Goal: Information Seeking & Learning: Learn about a topic

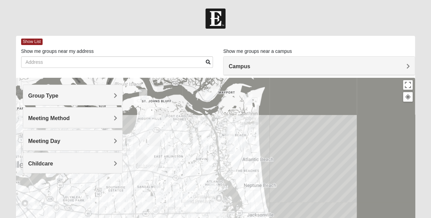
click at [98, 99] on div "Group Type" at bounding box center [72, 95] width 99 height 20
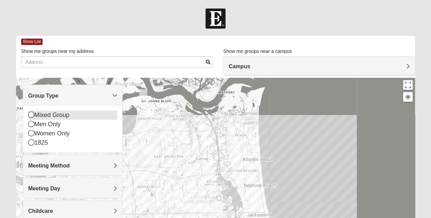
click at [65, 116] on div "Mixed Group" at bounding box center [72, 114] width 89 height 9
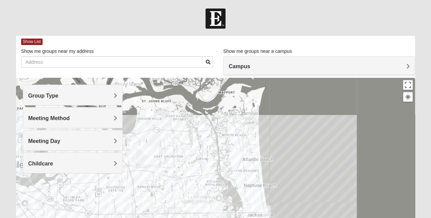
click at [96, 122] on div "Meeting Method" at bounding box center [72, 117] width 99 height 20
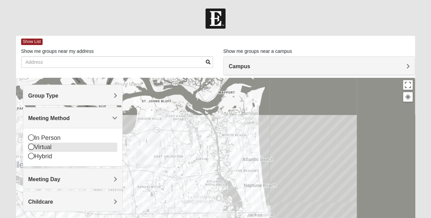
click at [78, 148] on div "Virtual" at bounding box center [72, 146] width 89 height 9
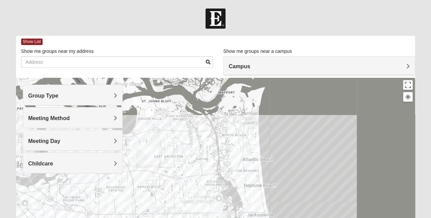
click at [83, 145] on div "Meeting Day" at bounding box center [72, 140] width 99 height 20
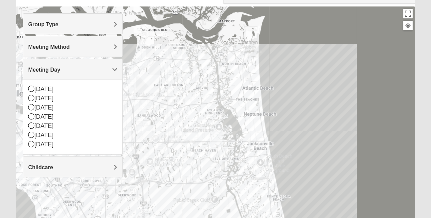
scroll to position [72, 0]
click at [76, 99] on div "[DATE]" at bounding box center [72, 97] width 89 height 9
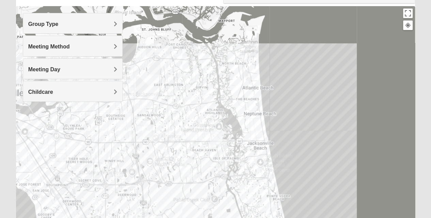
click at [105, 64] on div "Meeting Day" at bounding box center [72, 69] width 99 height 20
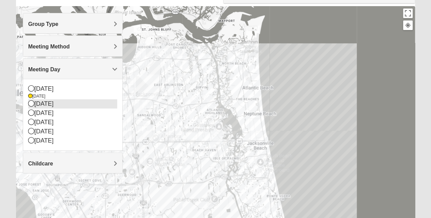
click at [74, 104] on div "[DATE]" at bounding box center [72, 103] width 89 height 9
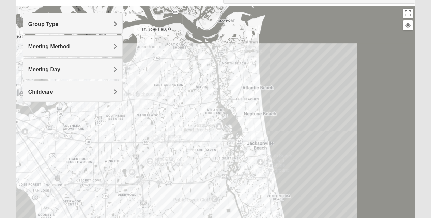
click at [106, 71] on h4 "Meeting Day" at bounding box center [72, 69] width 89 height 6
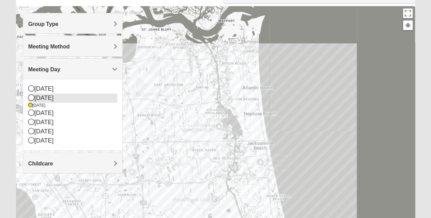
click at [79, 97] on div "[DATE]" at bounding box center [72, 97] width 89 height 9
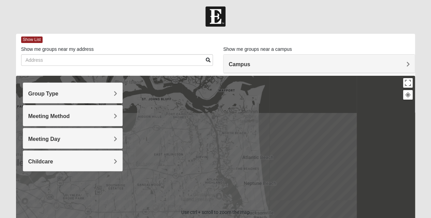
scroll to position [0, 0]
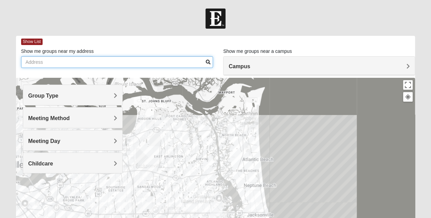
click at [118, 61] on input "Show me groups near my address" at bounding box center [117, 62] width 192 height 12
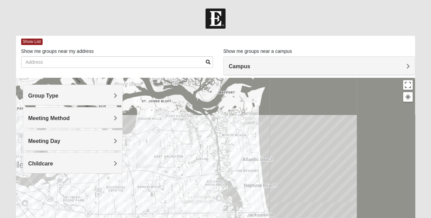
click at [394, 68] on h4 "Campus" at bounding box center [319, 66] width 181 height 6
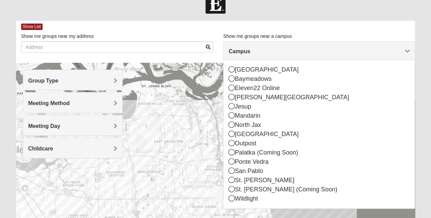
scroll to position [13, 0]
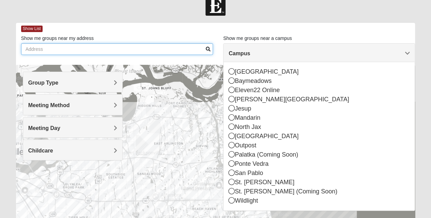
click at [162, 46] on input "Show me groups near my address" at bounding box center [117, 49] width 192 height 12
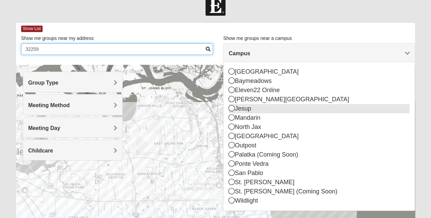
type input "32259"
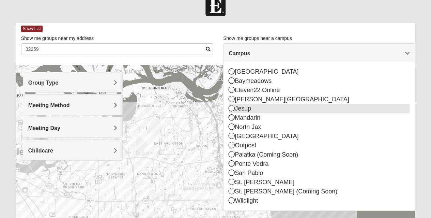
click at [232, 108] on icon at bounding box center [232, 108] width 6 height 6
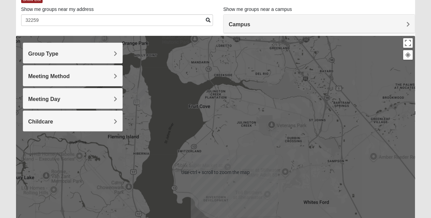
scroll to position [82, 0]
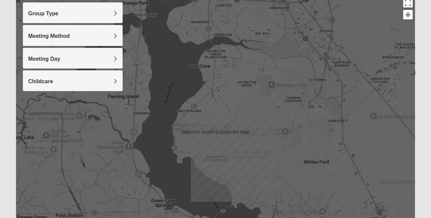
click at [204, 115] on div at bounding box center [215, 132] width 399 height 273
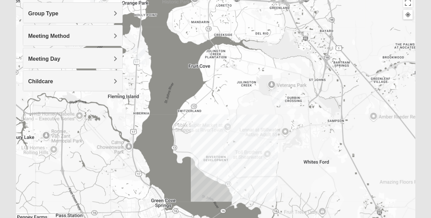
click at [104, 17] on div "Group Type" at bounding box center [72, 13] width 99 height 20
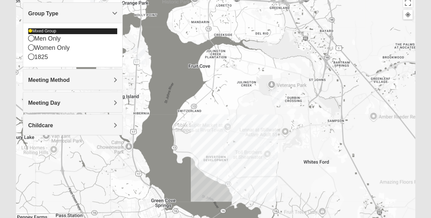
click at [94, 33] on div "Mixed Group" at bounding box center [72, 31] width 89 height 6
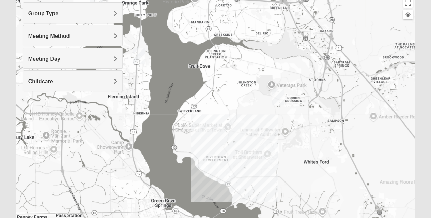
click at [112, 16] on h4 "Group Type" at bounding box center [72, 13] width 89 height 6
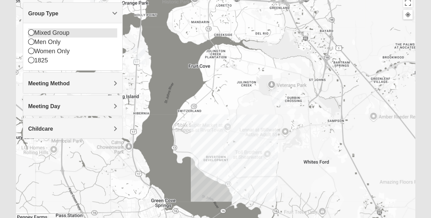
click at [96, 34] on div "Mixed Group" at bounding box center [72, 32] width 89 height 9
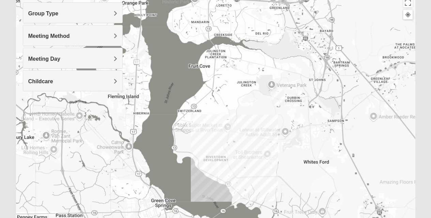
click at [96, 37] on h4 "Meeting Method" at bounding box center [72, 36] width 89 height 6
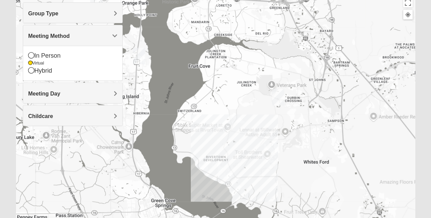
click at [169, 60] on div at bounding box center [215, 132] width 399 height 273
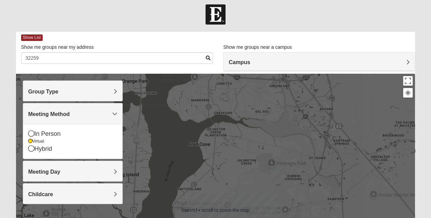
scroll to position [0, 0]
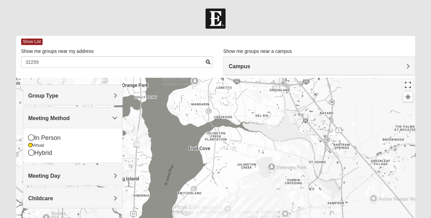
click at [409, 83] on button "Toggle fullscreen view" at bounding box center [408, 85] width 10 height 10
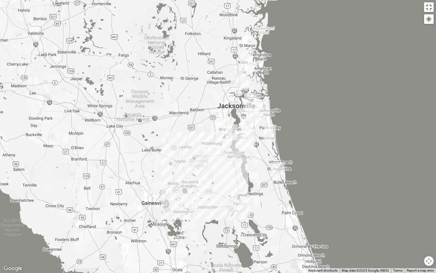
click at [246, 57] on img "Wildlight" at bounding box center [246, 57] width 12 height 16
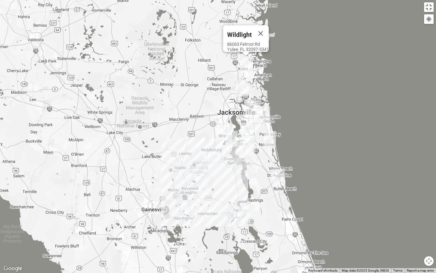
click at [246, 57] on img "Wildlight" at bounding box center [246, 64] width 12 height 16
click at [247, 42] on div "86063 Felmor Rd Yulee, FL 32097-5341" at bounding box center [248, 47] width 42 height 10
click at [244, 60] on img "Wildlight" at bounding box center [246, 64] width 12 height 16
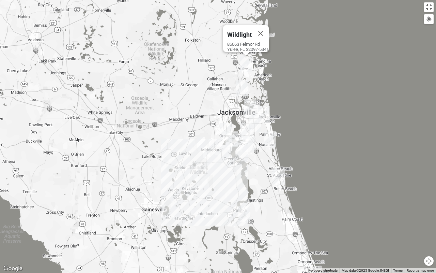
click at [244, 60] on img "Wildlight" at bounding box center [246, 64] width 12 height 16
click at [246, 65] on img "Wildlight" at bounding box center [246, 64] width 12 height 16
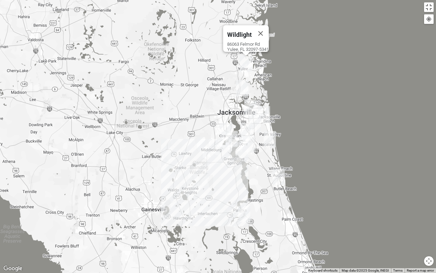
click at [246, 65] on img "Wildlight" at bounding box center [246, 64] width 12 height 16
click at [246, 64] on img "Wildlight" at bounding box center [246, 64] width 12 height 16
click at [244, 88] on img "North Jax" at bounding box center [242, 88] width 12 height 16
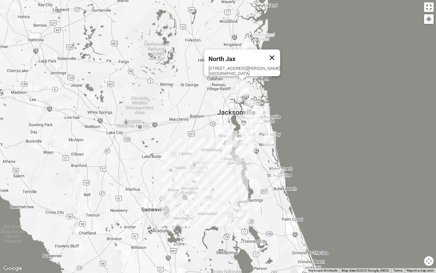
click at [264, 52] on button "Close" at bounding box center [272, 57] width 16 height 16
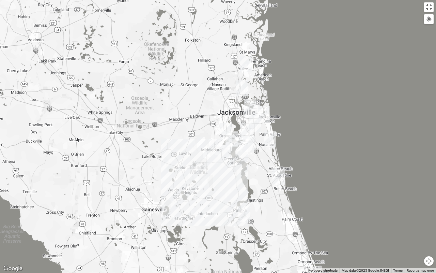
click at [245, 59] on img "Wildlight" at bounding box center [246, 64] width 12 height 16
click at [238, 31] on span "Wildlight" at bounding box center [239, 34] width 25 height 7
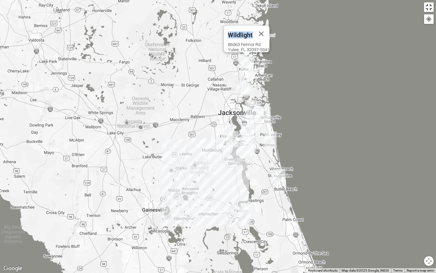
click at [430, 9] on button "Toggle fullscreen view" at bounding box center [429, 7] width 10 height 10
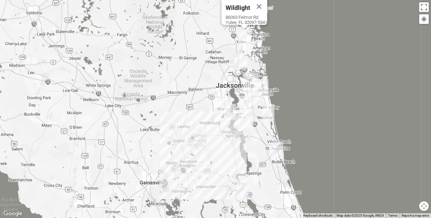
click at [59, 98] on span "Group Type" at bounding box center [43, 96] width 30 height 6
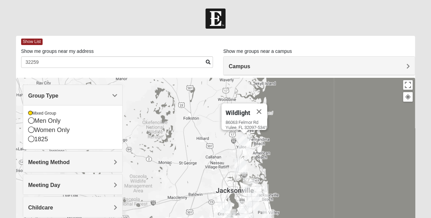
click at [59, 98] on span "Group Type" at bounding box center [43, 96] width 30 height 6
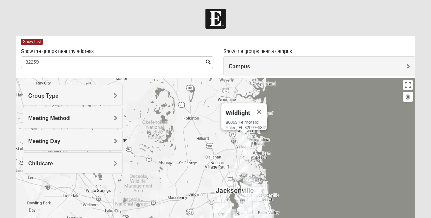
click at [104, 125] on div "Meeting Method" at bounding box center [72, 117] width 99 height 20
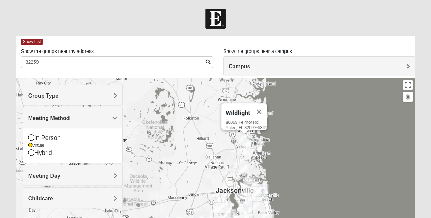
click at [114, 170] on div "Meeting Day" at bounding box center [72, 175] width 99 height 20
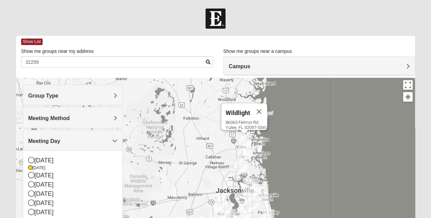
click at [145, 157] on div "Wildlight 86063 Felmor Rd Yulee, FL 32097-5341" at bounding box center [215, 214] width 399 height 273
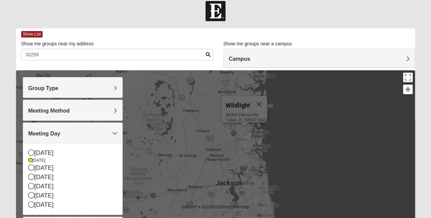
scroll to position [0, 0]
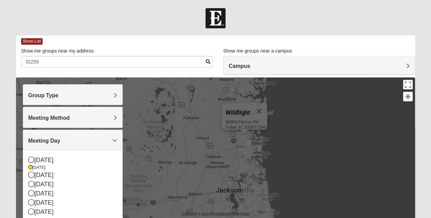
click at [172, 39] on div "Show List" at bounding box center [218, 41] width 394 height 12
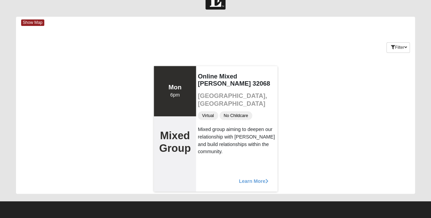
scroll to position [18, 0]
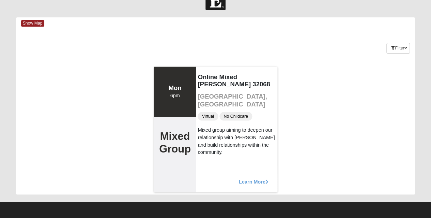
click at [247, 178] on span "Learn More" at bounding box center [254, 178] width 30 height 0
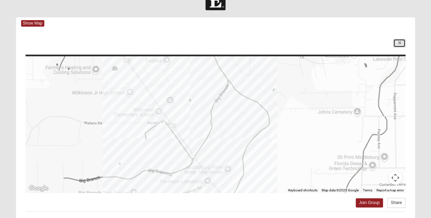
click at [399, 45] on link at bounding box center [399, 43] width 12 height 9
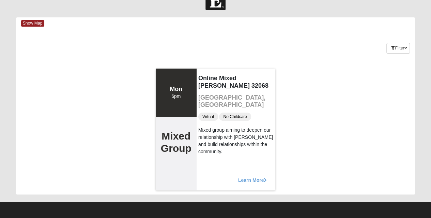
scroll to position [0, 0]
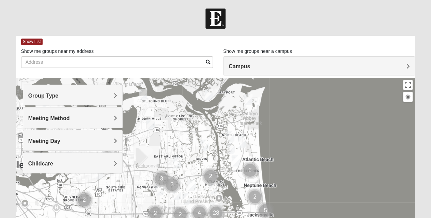
click at [108, 94] on h4 "Group Type" at bounding box center [72, 95] width 89 height 6
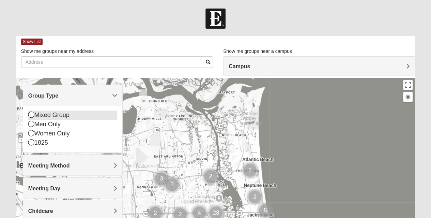
click at [96, 115] on div "Mixed Group" at bounding box center [72, 114] width 89 height 9
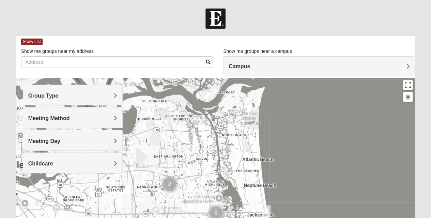
click at [110, 123] on div "Meeting Method" at bounding box center [72, 117] width 99 height 20
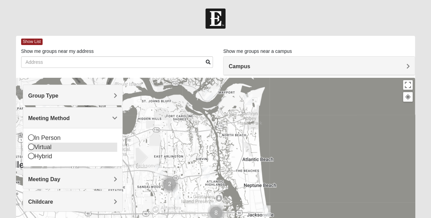
click at [95, 149] on div "Virtual" at bounding box center [72, 146] width 89 height 9
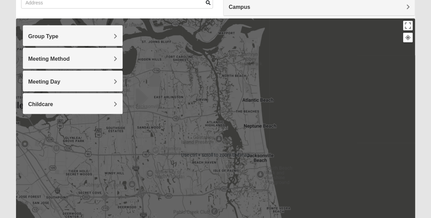
scroll to position [53, 0]
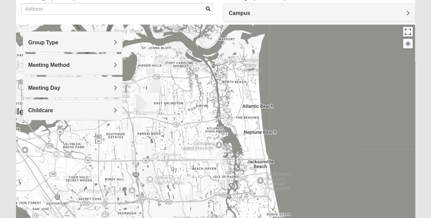
click at [410, 30] on button "Toggle fullscreen view" at bounding box center [408, 32] width 10 height 10
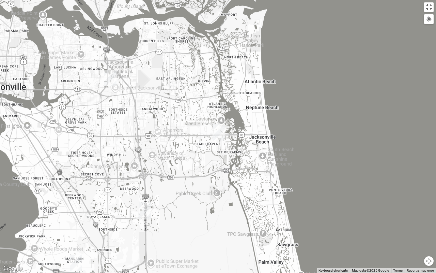
click at [281, 107] on div at bounding box center [218, 136] width 436 height 273
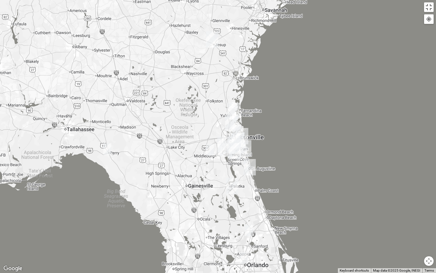
click at [213, 37] on img "Jesup" at bounding box center [212, 39] width 12 height 16
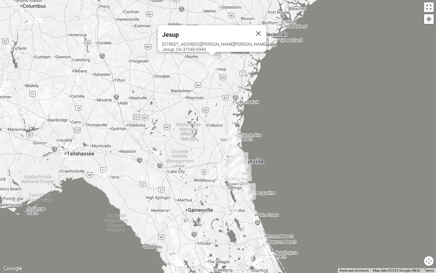
click at [214, 59] on img "Jesup" at bounding box center [212, 64] width 12 height 16
click at [429, 10] on button "Toggle fullscreen view" at bounding box center [429, 7] width 10 height 10
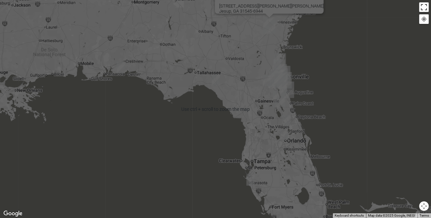
scroll to position [0, 0]
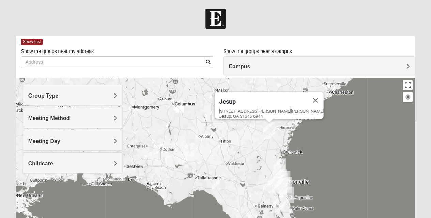
click at [409, 67] on div "Campus" at bounding box center [318, 66] width 191 height 18
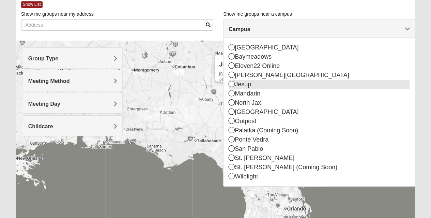
scroll to position [28, 0]
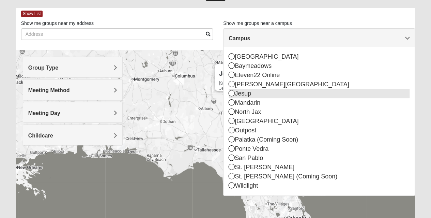
click at [305, 93] on div "Jesup" at bounding box center [319, 93] width 181 height 9
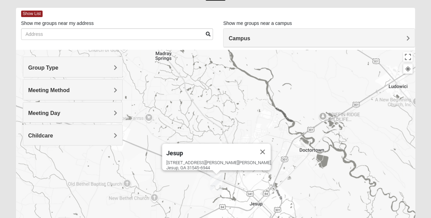
click at [78, 62] on div "Group Type" at bounding box center [72, 67] width 99 height 20
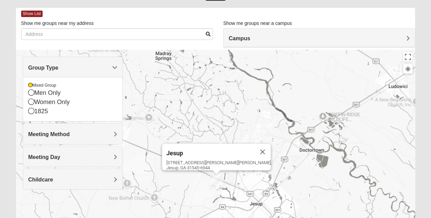
click at [89, 132] on h4 "Meeting Method" at bounding box center [72, 134] width 89 height 6
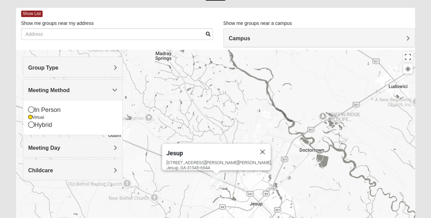
click at [92, 143] on div "Meeting Day" at bounding box center [72, 147] width 99 height 20
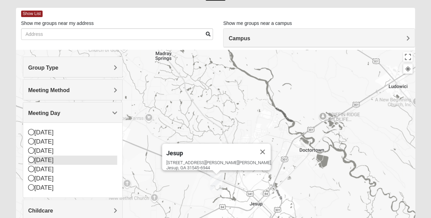
click at [90, 158] on div "[DATE]" at bounding box center [72, 159] width 89 height 9
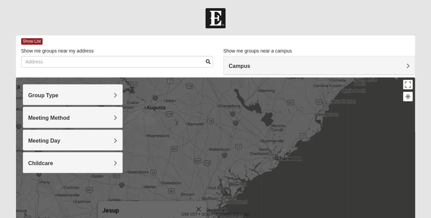
scroll to position [0, 0]
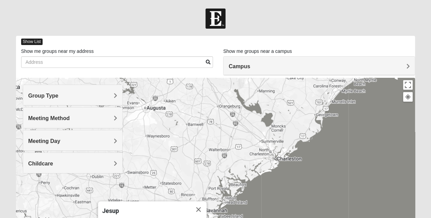
click at [36, 41] on span "Show List" at bounding box center [31, 41] width 21 height 6
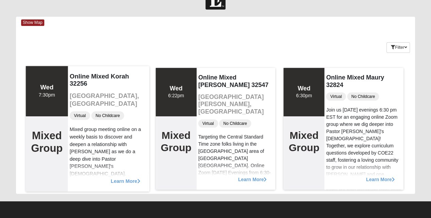
scroll to position [19, 0]
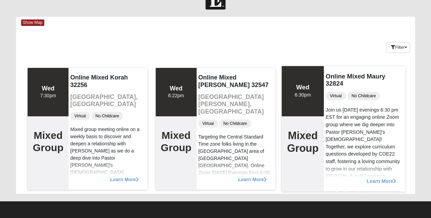
click at [379, 177] on span "Learn More" at bounding box center [382, 177] width 30 height 0
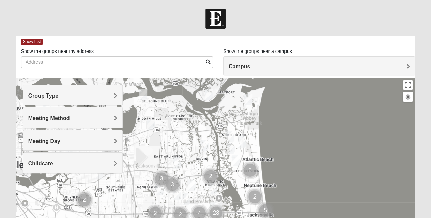
click at [97, 98] on h4 "Group Type" at bounding box center [72, 95] width 89 height 6
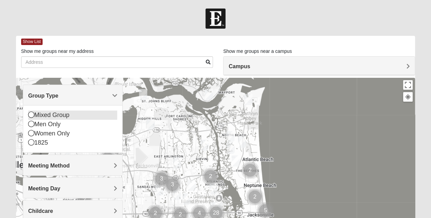
click at [92, 119] on div "Mixed Group" at bounding box center [72, 114] width 89 height 9
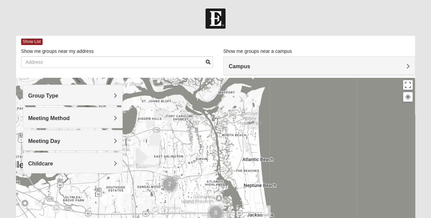
click at [108, 113] on div "Meeting Method" at bounding box center [72, 117] width 99 height 20
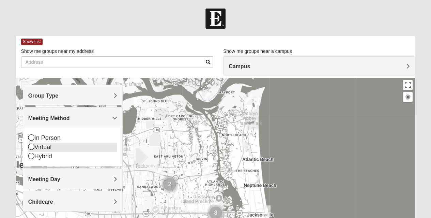
click at [87, 144] on div "Virtual" at bounding box center [72, 146] width 89 height 9
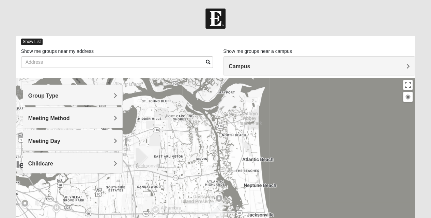
click at [32, 44] on span "Show List" at bounding box center [31, 41] width 21 height 6
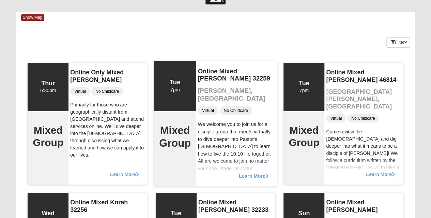
scroll to position [25, 0]
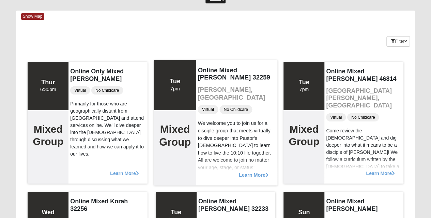
click at [246, 171] on span "Learn More" at bounding box center [254, 171] width 30 height 0
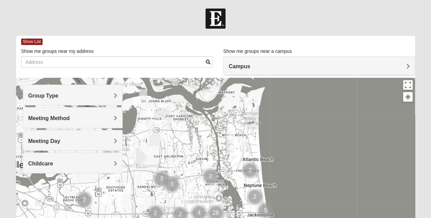
click at [92, 103] on div "Group Type" at bounding box center [72, 95] width 99 height 20
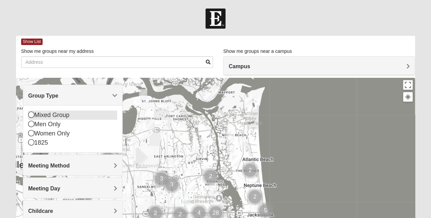
click at [85, 114] on div "Mixed Group" at bounding box center [72, 114] width 89 height 9
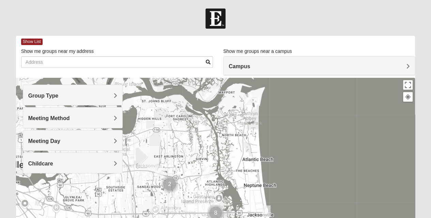
click at [96, 123] on div "Meeting Method" at bounding box center [72, 117] width 99 height 20
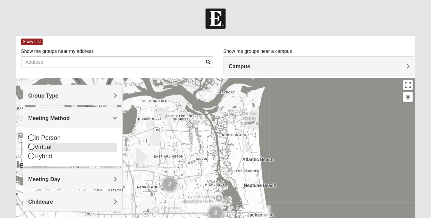
click at [81, 146] on div "Virtual" at bounding box center [72, 146] width 89 height 9
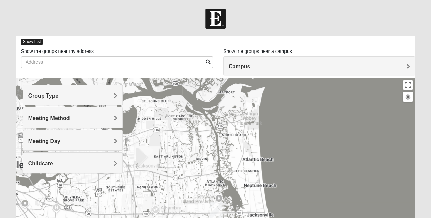
click at [34, 41] on span "Show List" at bounding box center [31, 41] width 21 height 6
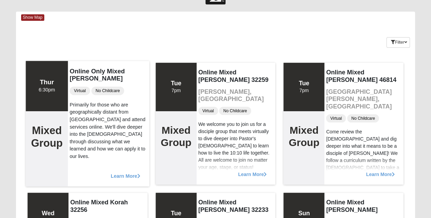
scroll to position [24, 0]
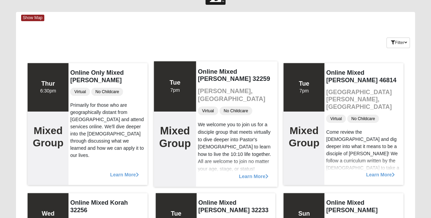
click at [254, 172] on span "Learn More" at bounding box center [254, 172] width 30 height 0
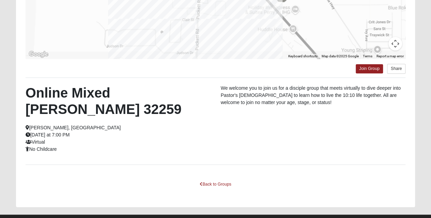
scroll to position [158, 0]
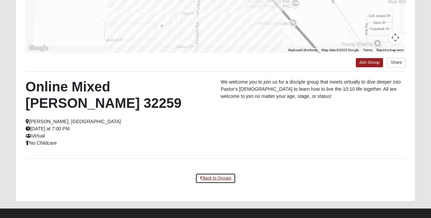
click at [215, 176] on link "Back to Groups" at bounding box center [215, 178] width 40 height 11
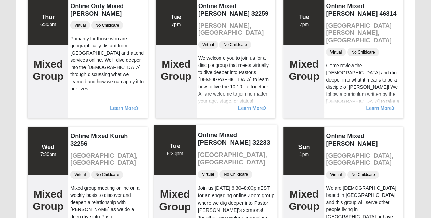
scroll to position [91, 0]
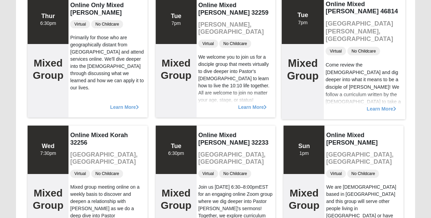
click at [372, 105] on span "Learn More" at bounding box center [382, 105] width 30 height 0
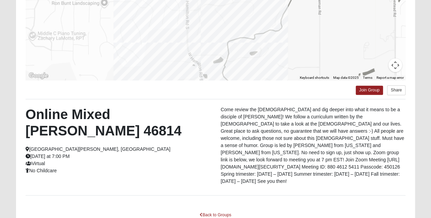
scroll to position [131, 0]
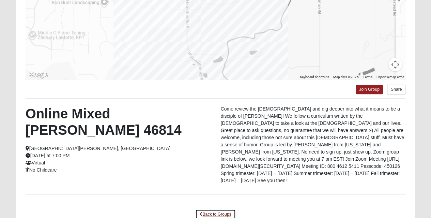
click at [216, 209] on link "Back to Groups" at bounding box center [215, 214] width 40 height 11
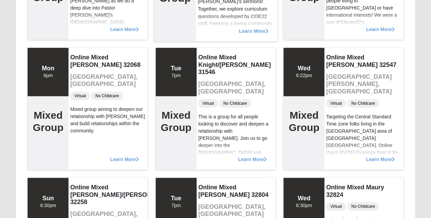
scroll to position [299, 0]
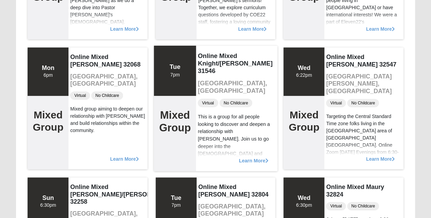
click at [252, 157] on span "Learn More" at bounding box center [254, 157] width 30 height 0
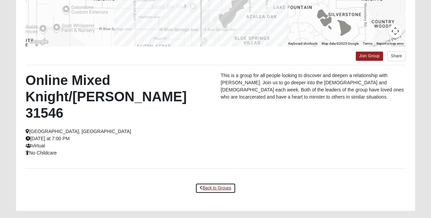
click at [216, 183] on link "Back to Groups" at bounding box center [215, 188] width 40 height 11
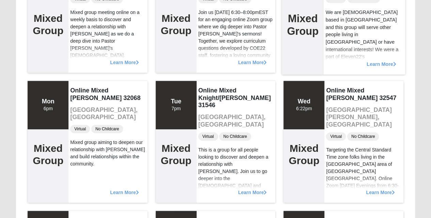
scroll to position [266, 0]
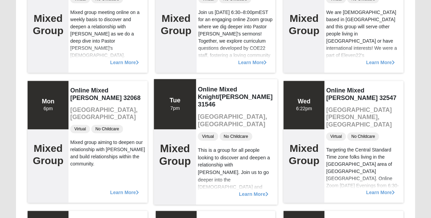
click at [251, 190] on span "Learn More" at bounding box center [254, 190] width 30 height 0
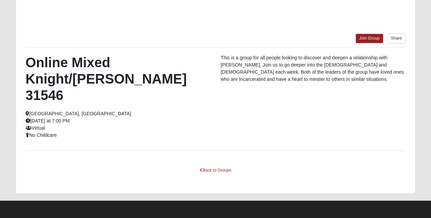
scroll to position [165, 0]
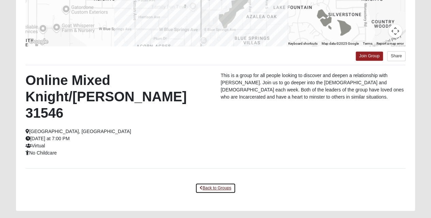
click at [221, 183] on link "Back to Groups" at bounding box center [215, 188] width 40 height 11
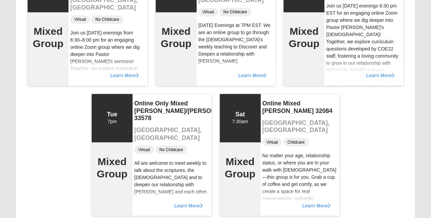
scroll to position [538, 0]
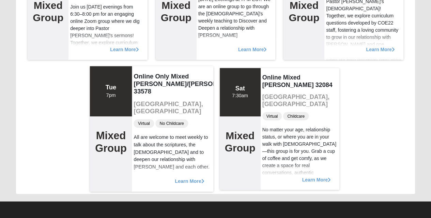
click at [185, 177] on span "Learn More" at bounding box center [190, 177] width 30 height 0
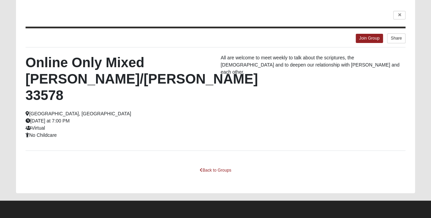
scroll to position [29, 0]
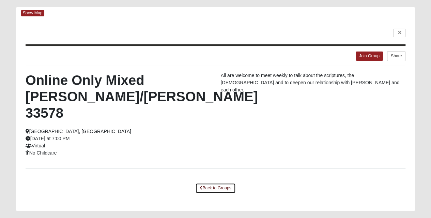
click at [221, 183] on link "Back to Groups" at bounding box center [215, 188] width 40 height 11
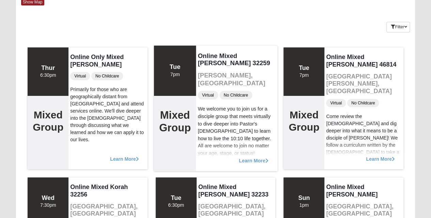
scroll to position [47, 0]
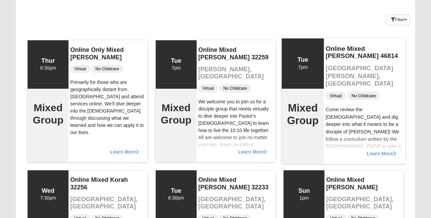
click at [369, 150] on span "Learn More" at bounding box center [382, 150] width 30 height 0
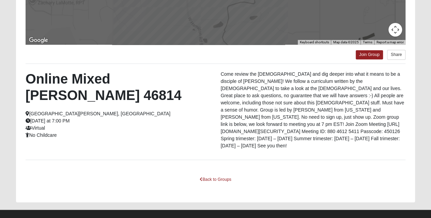
scroll to position [167, 0]
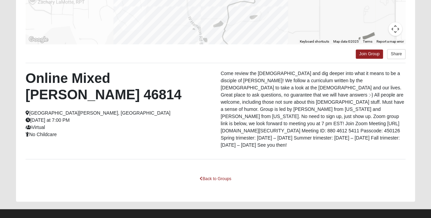
click at [347, 116] on p "Come review the [DEMOGRAPHIC_DATA] and dig deeper into what it means to be a di…" at bounding box center [313, 109] width 185 height 79
click at [342, 124] on p "Come review the [DEMOGRAPHIC_DATA] and dig deeper into what it means to be a di…" at bounding box center [313, 109] width 185 height 79
